Goal: Task Accomplishment & Management: Use online tool/utility

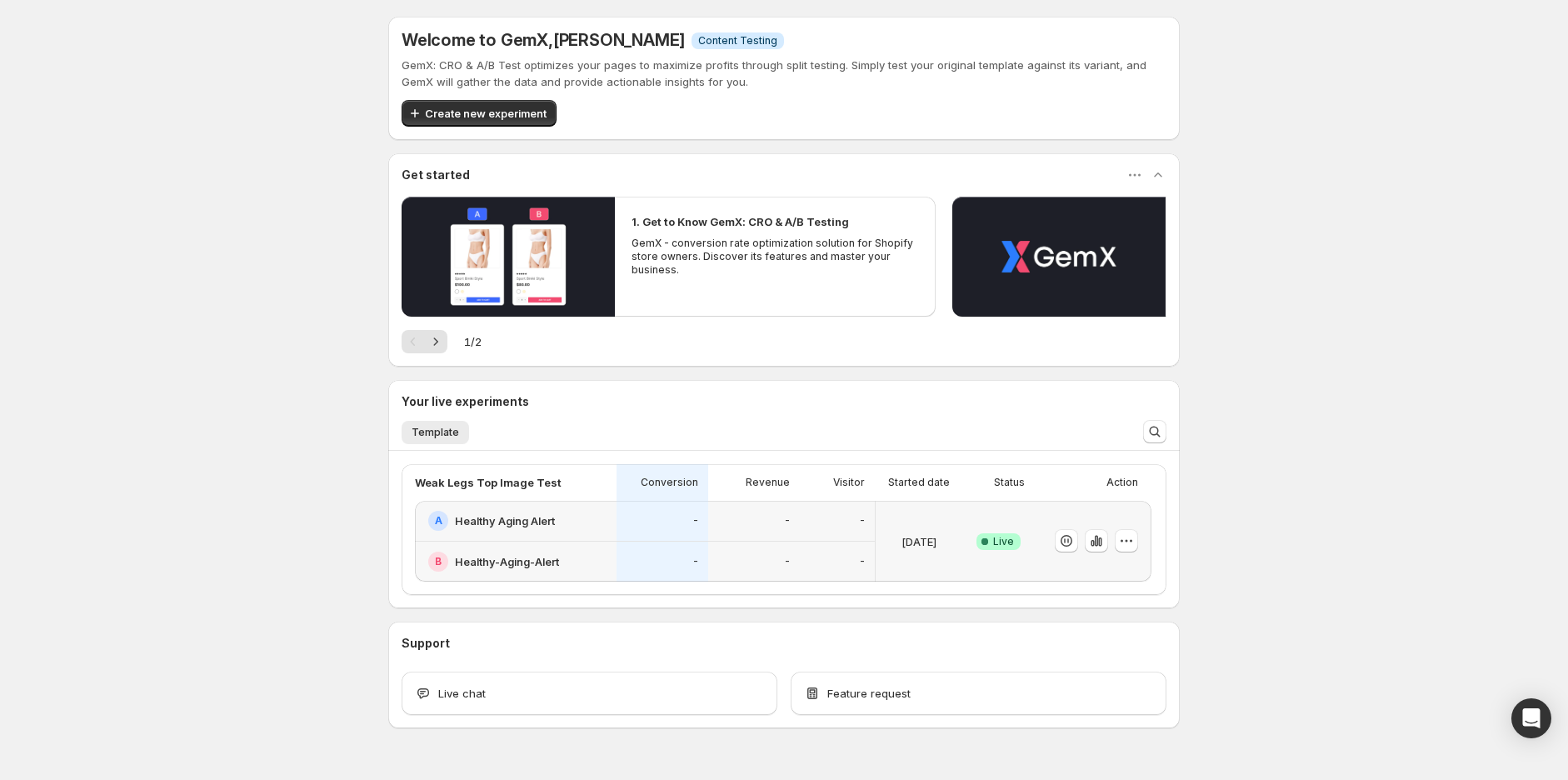
click at [693, 544] on div "-" at bounding box center [662, 562] width 91 height 41
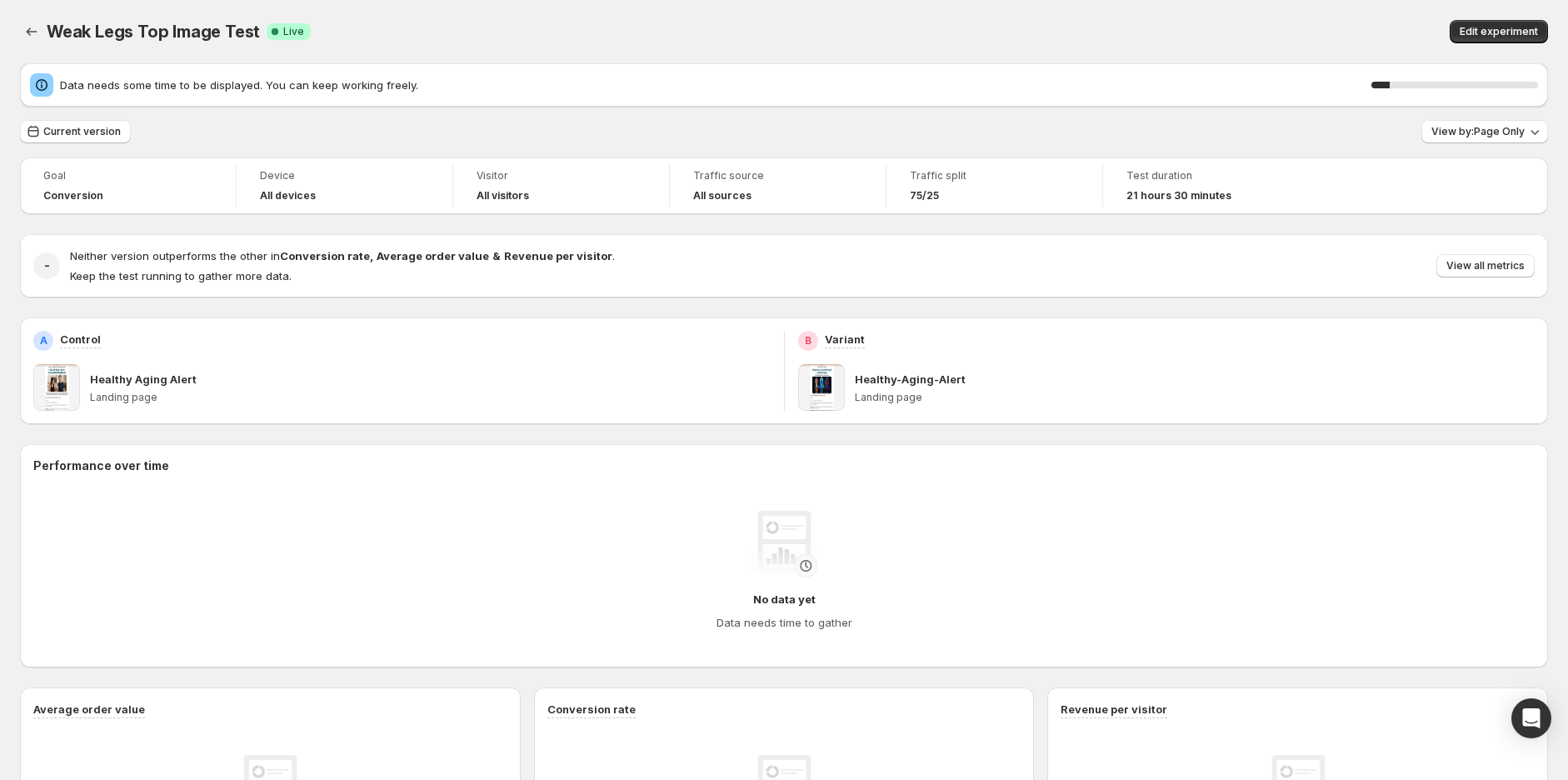
click at [1488, 209] on div "Goal Conversion Device All devices Visitor All visitors Traffic source All sour…" at bounding box center [784, 186] width 1528 height 56
click at [620, 38] on div "Weak Legs Top Image Test Success Complete Live" at bounding box center [458, 32] width 824 height 23
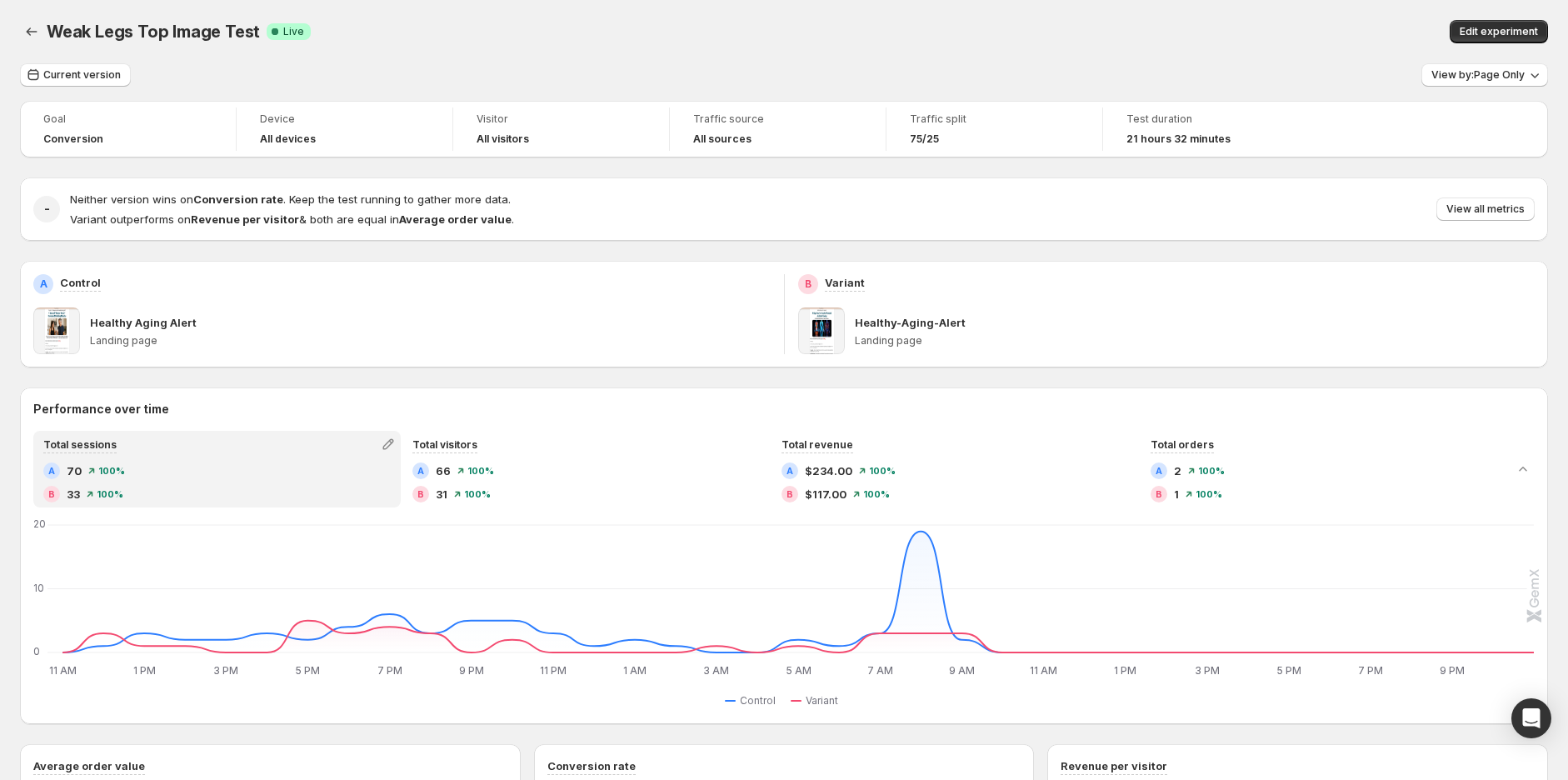
click at [1497, 215] on span "View all metrics" at bounding box center [1485, 209] width 79 height 14
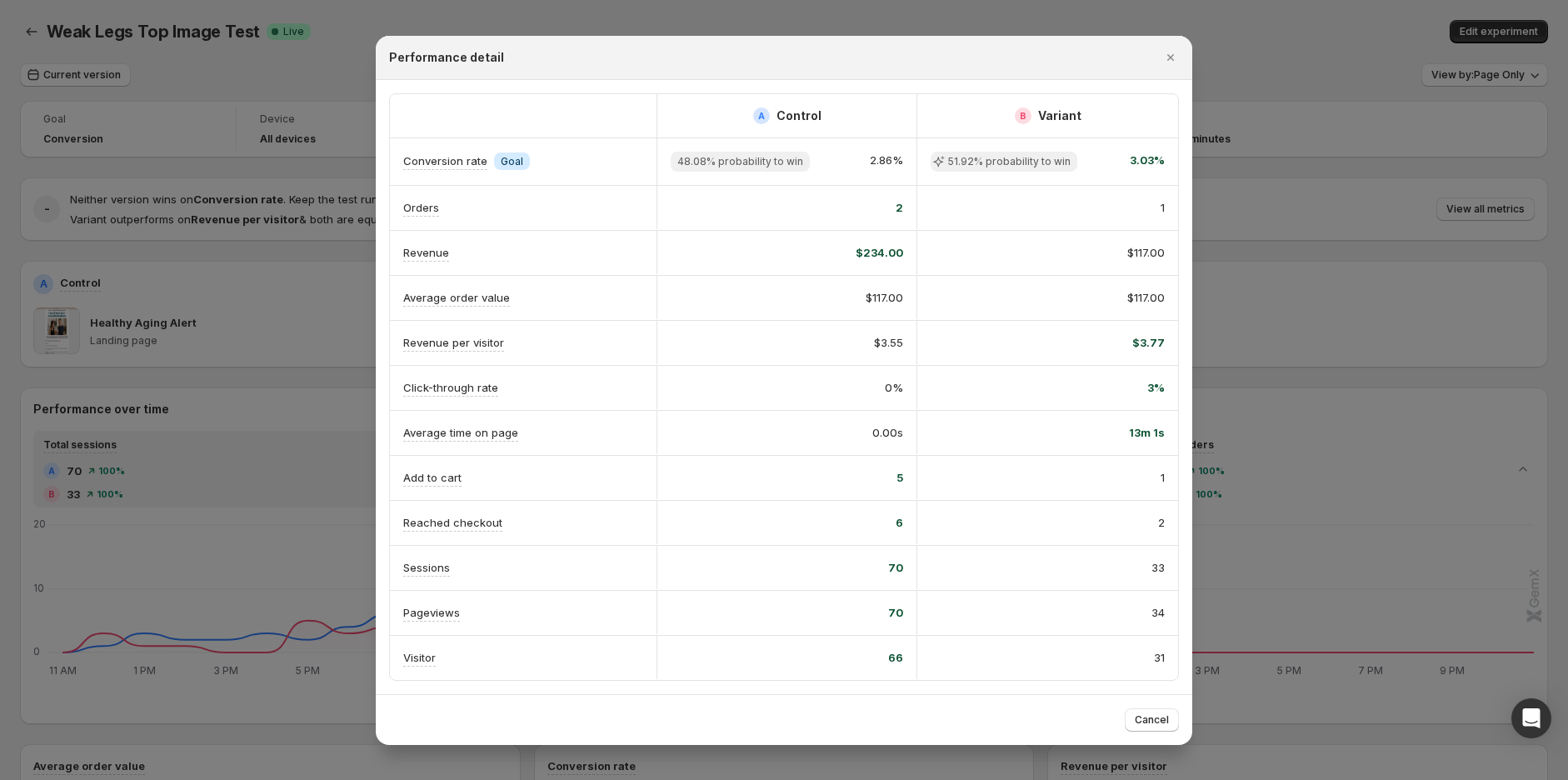
click at [1169, 58] on icon "Close" at bounding box center [1170, 57] width 7 height 7
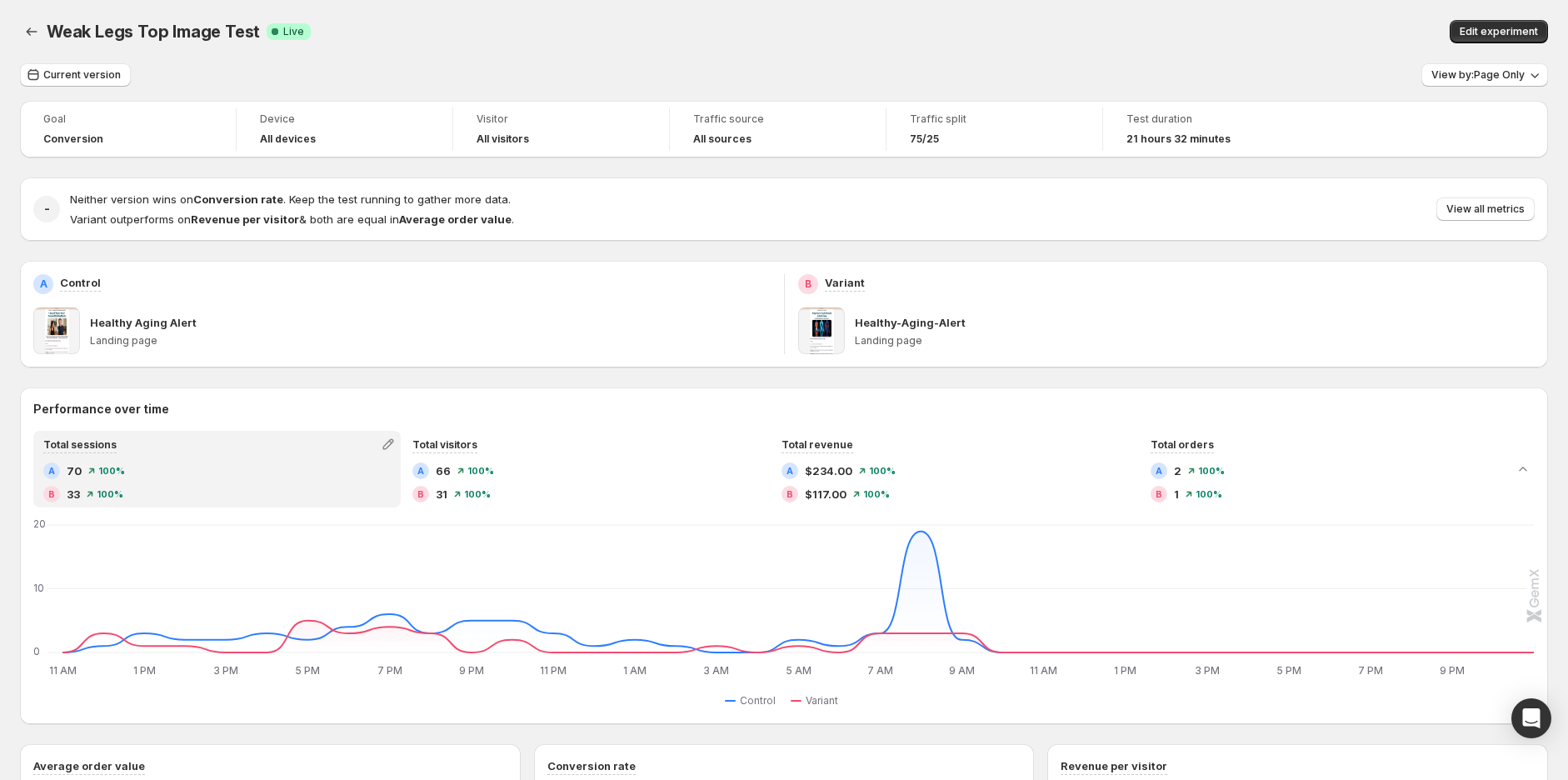
click at [1515, 37] on span "Edit experiment" at bounding box center [1499, 32] width 79 height 14
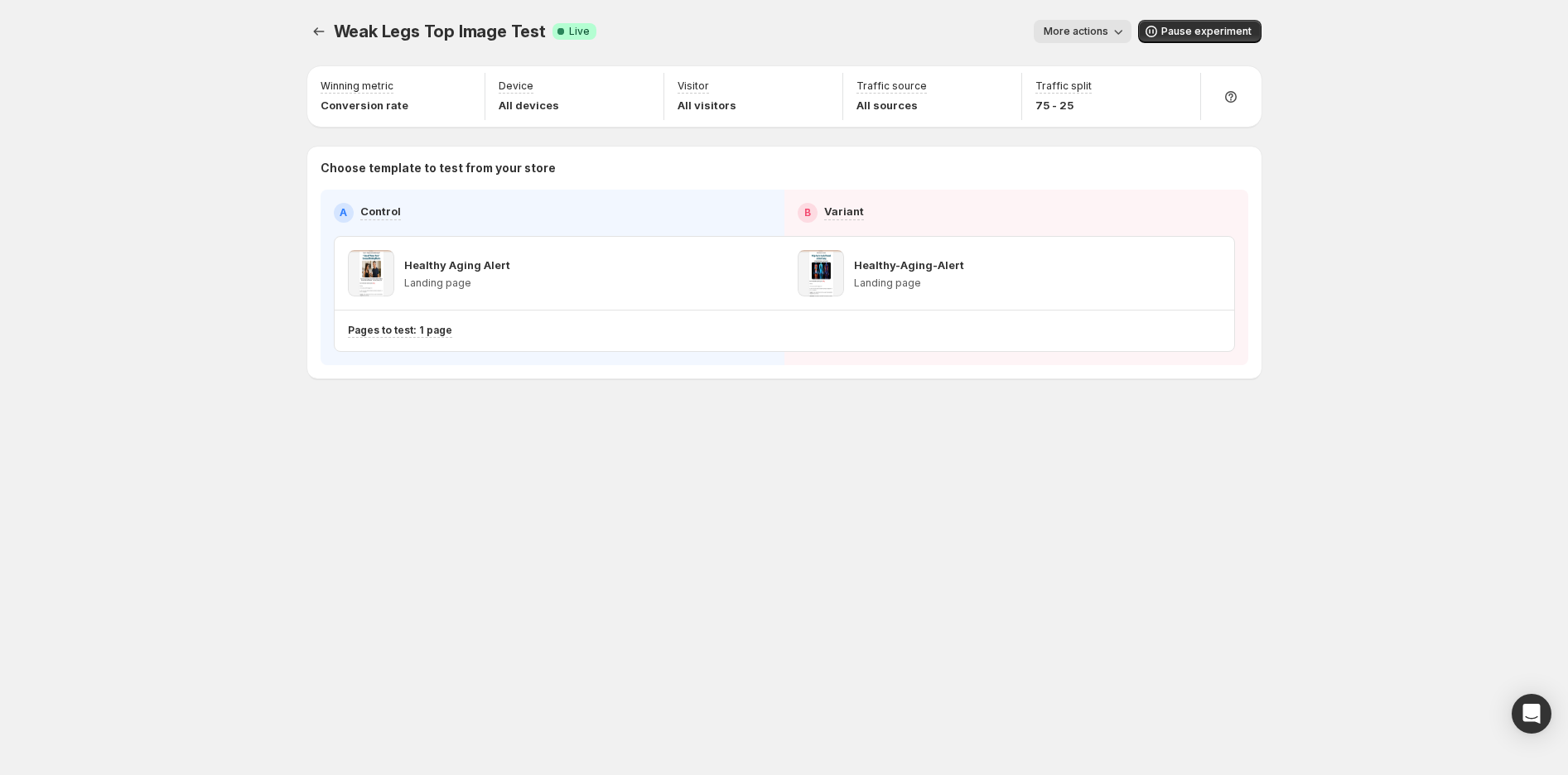
click at [1070, 102] on p "75 - 25" at bounding box center [1063, 104] width 56 height 16
click at [1175, 81] on icon "button" at bounding box center [1178, 87] width 16 height 16
drag, startPoint x: 1227, startPoint y: 124, endPoint x: 1202, endPoint y: 128, distance: 25.3
type input "**"
click at [1202, 128] on input "range" at bounding box center [1178, 124] width 239 height 23
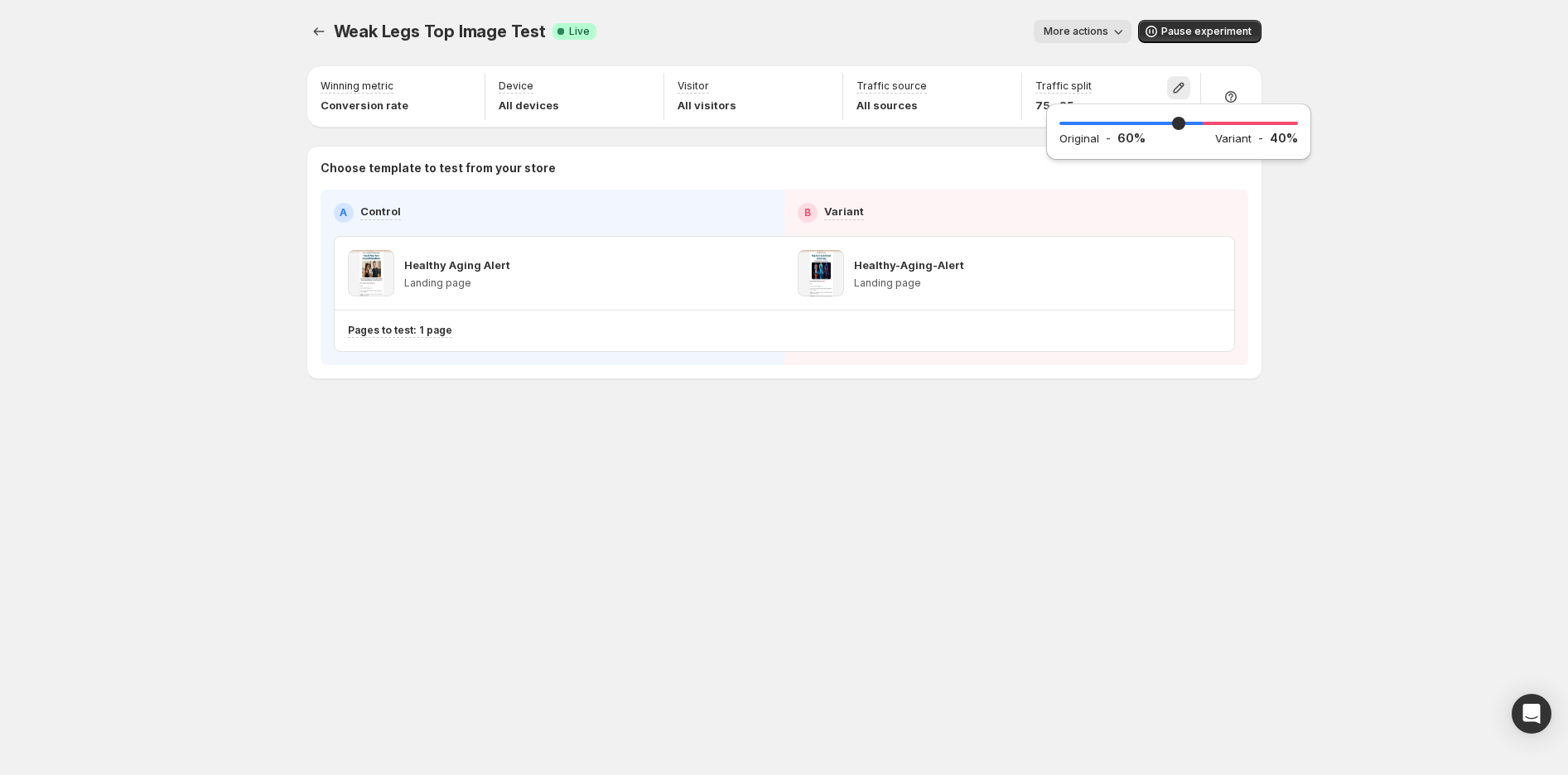
click at [1442, 228] on div "Weak Legs Top Image Test. This page is ready Weak Legs Top Image Test Success C…" at bounding box center [784, 388] width 1568 height 775
